Goal: Task Accomplishment & Management: Manage account settings

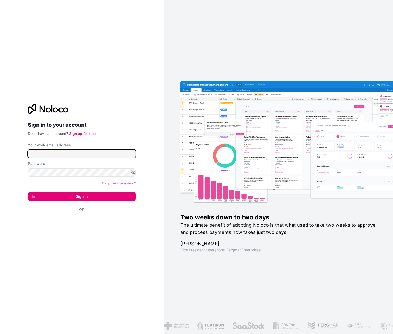
type input "**********"
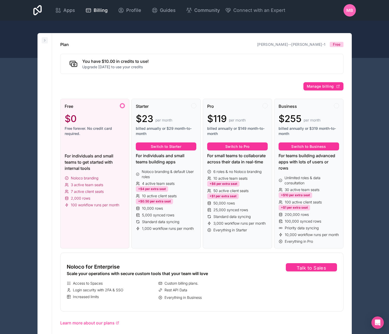
click at [45, 40] on icon at bounding box center [45, 40] width 4 height 4
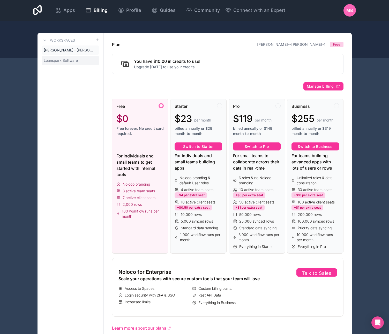
click at [66, 62] on span "Loanspark Software" at bounding box center [61, 60] width 34 height 5
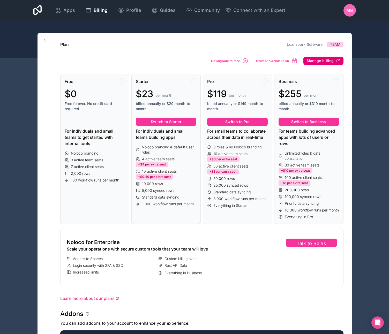
click at [323, 61] on span "Manage billing" at bounding box center [320, 60] width 27 height 5
